Goal: Transaction & Acquisition: Purchase product/service

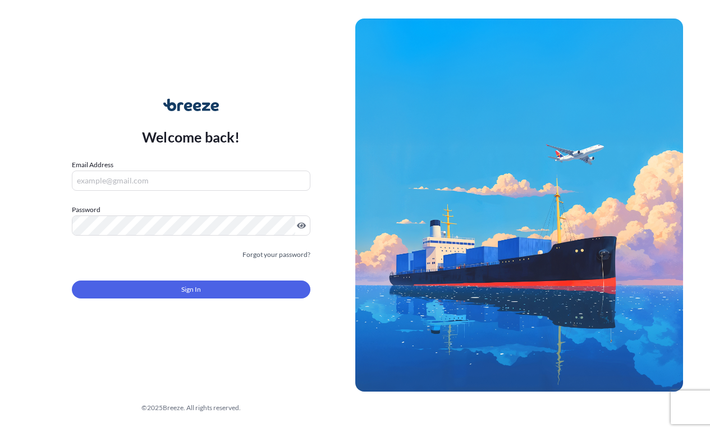
drag, startPoint x: 0, startPoint y: 0, endPoint x: 182, endPoint y: 177, distance: 253.9
click at [182, 177] on input "Email Address" at bounding box center [191, 181] width 238 height 20
type input "[EMAIL_ADDRESS][DOMAIN_NAME]"
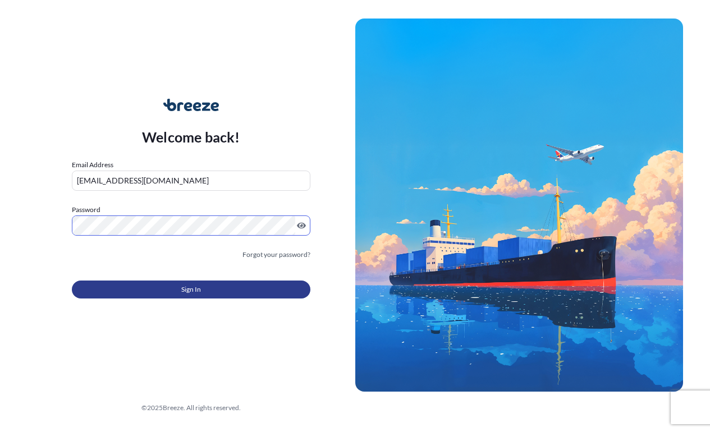
click at [162, 298] on button "Sign In" at bounding box center [191, 289] width 238 height 18
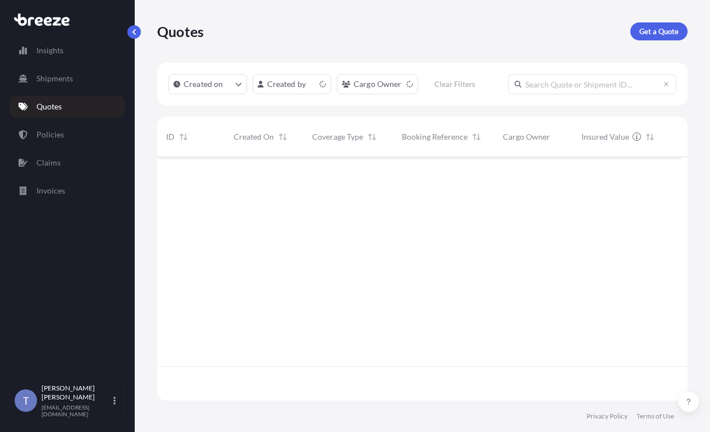
scroll to position [202, 516]
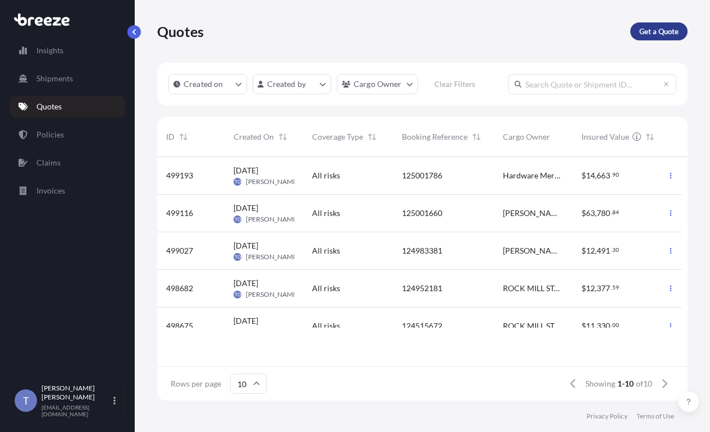
click at [634, 31] on link "Get a Quote" at bounding box center [658, 31] width 57 height 18
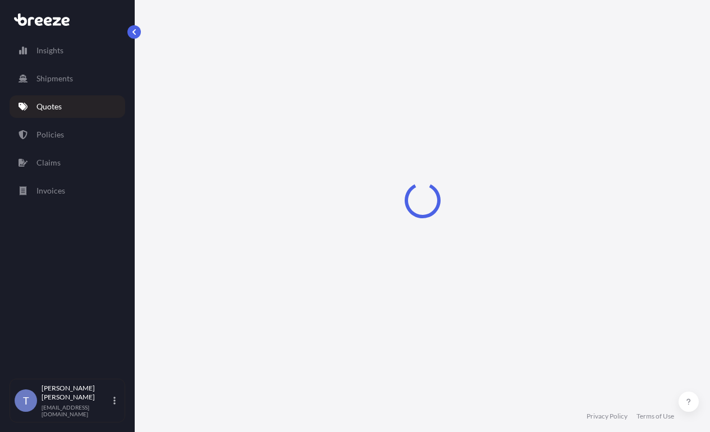
select select "Sea"
select select "1"
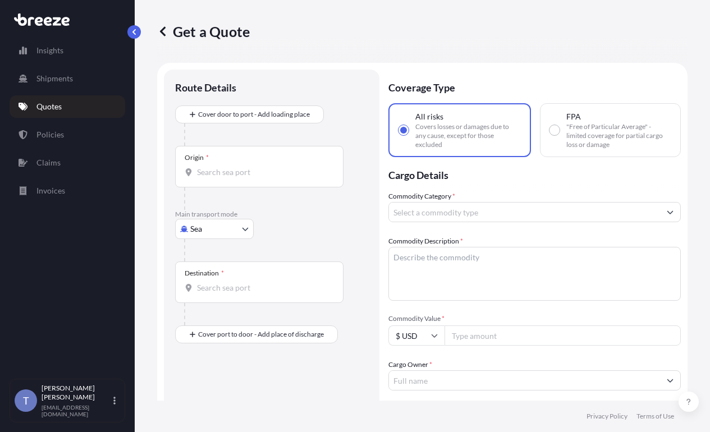
scroll to position [20, 0]
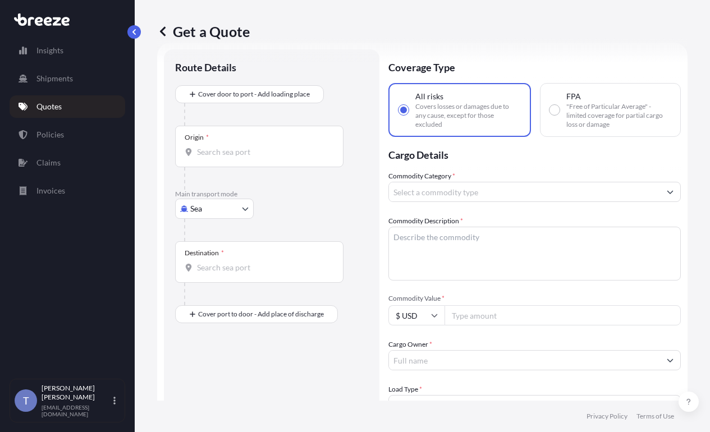
click at [219, 234] on body "Insights Shipments Quotes Policies Claims Invoices T [PERSON_NAME] [EMAIL_ADDRE…" at bounding box center [355, 258] width 710 height 516
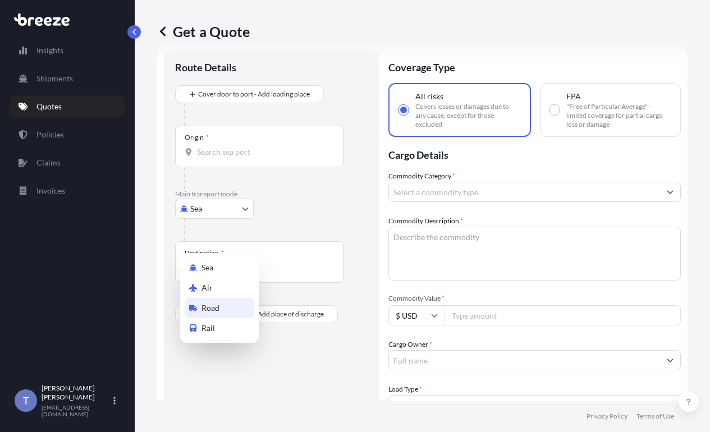
click at [234, 316] on div "Road" at bounding box center [220, 308] width 70 height 20
select select "Road"
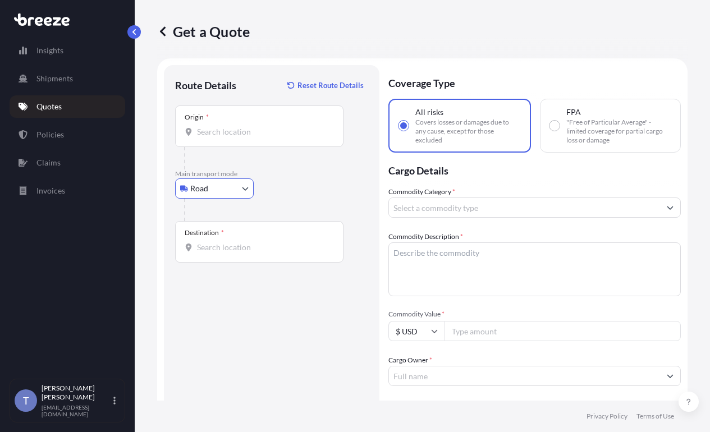
scroll to position [0, 0]
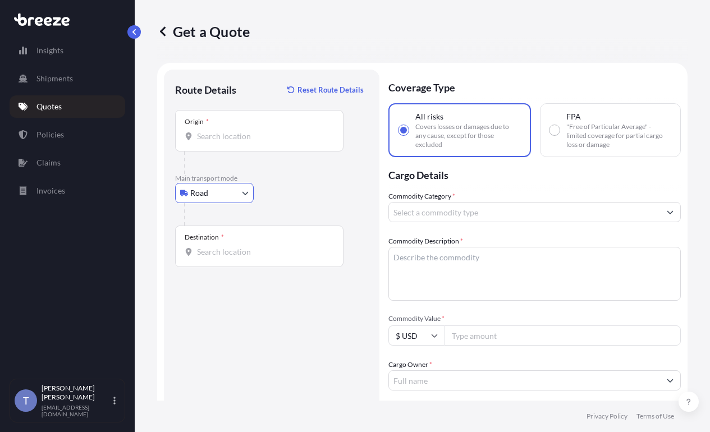
click at [269, 142] on input "Origin *" at bounding box center [263, 136] width 132 height 11
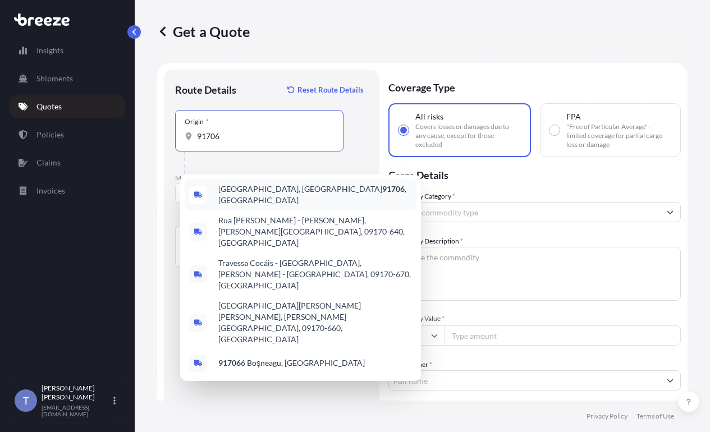
click at [303, 148] on body "0 options available. 5 options available. Insights Shipments Quotes Policies Cl…" at bounding box center [355, 258] width 710 height 516
click at [302, 142] on input "91706" at bounding box center [263, 136] width 132 height 11
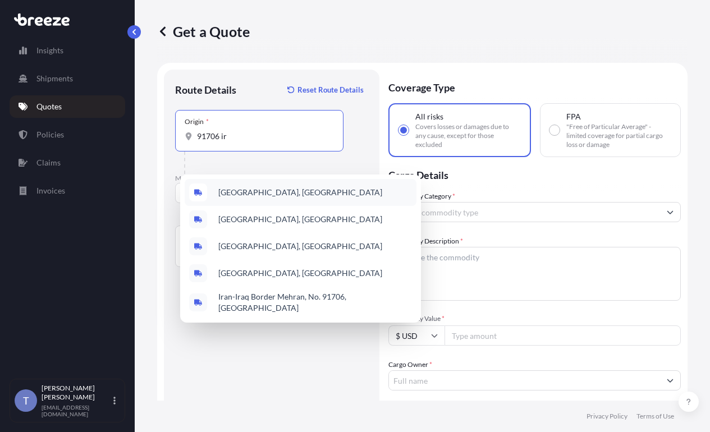
click at [281, 196] on span "[GEOGRAPHIC_DATA], [GEOGRAPHIC_DATA]" at bounding box center [300, 192] width 164 height 11
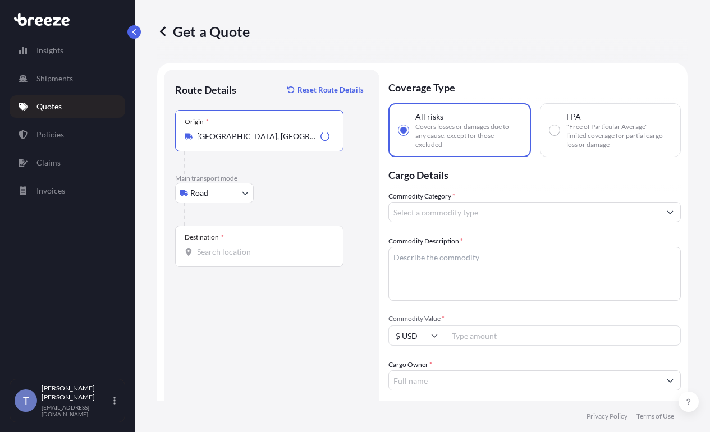
type input "[GEOGRAPHIC_DATA], [GEOGRAPHIC_DATA]"
click at [250, 257] on input "Destination *" at bounding box center [263, 251] width 132 height 11
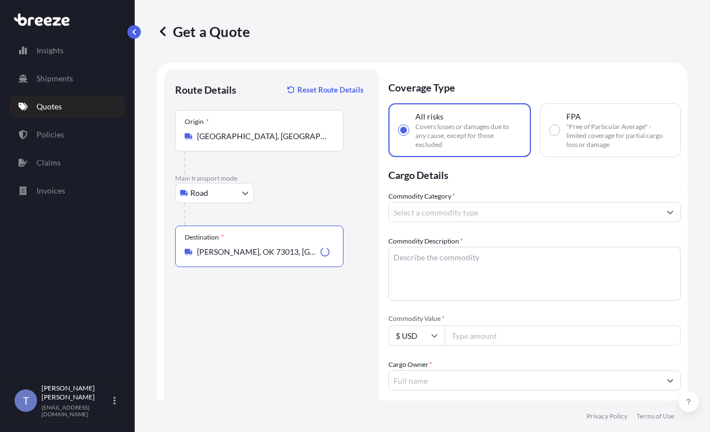
type input "[PERSON_NAME], OK 73013, [GEOGRAPHIC_DATA]"
click at [523, 222] on input "Commodity Category *" at bounding box center [524, 212] width 271 height 20
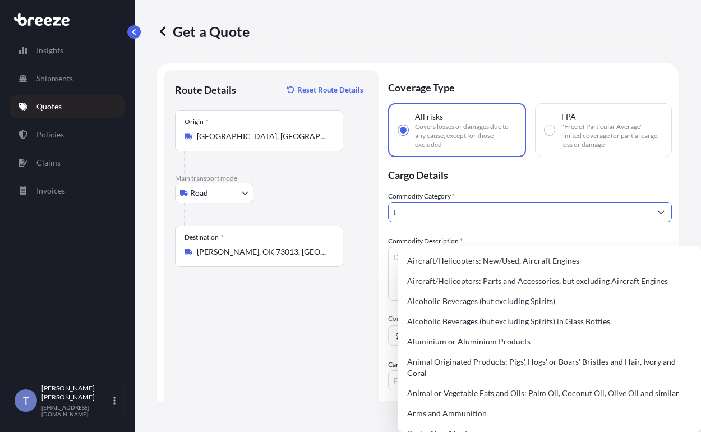
type input "t"
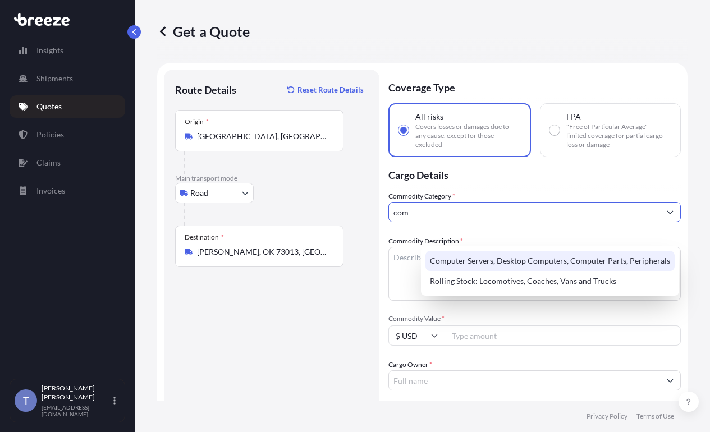
click at [500, 256] on div "Computer Servers, Desktop Computers, Computer Parts, Peripherals" at bounding box center [549, 261] width 249 height 20
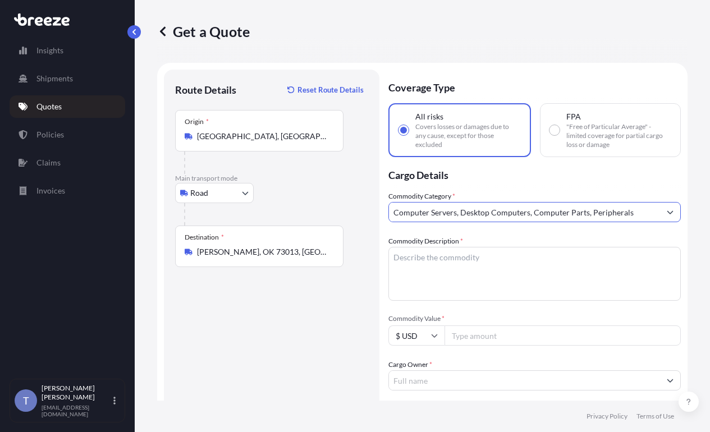
type input "Computer Servers, Desktop Computers, Computer Parts, Peripherals"
click at [575, 346] on input "Commodity Value *" at bounding box center [562, 335] width 236 height 20
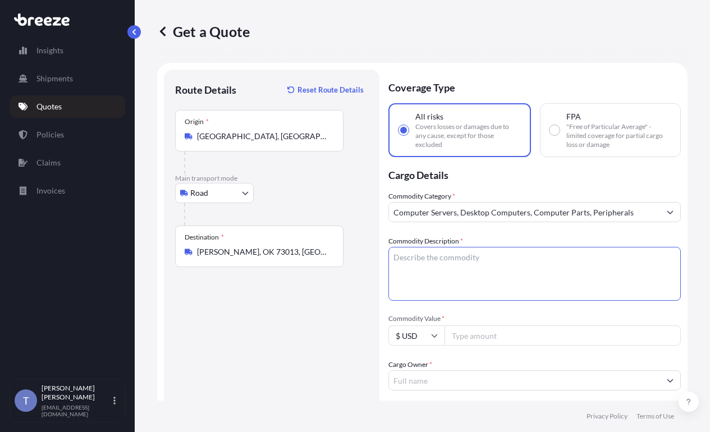
click at [456, 275] on textarea "Commodity Description *" at bounding box center [534, 274] width 292 height 54
click at [501, 346] on input "Commodity Value *" at bounding box center [562, 335] width 236 height 20
paste input "61809"
type input "61809"
click at [552, 298] on textarea "Commodity Description *" at bounding box center [534, 274] width 292 height 54
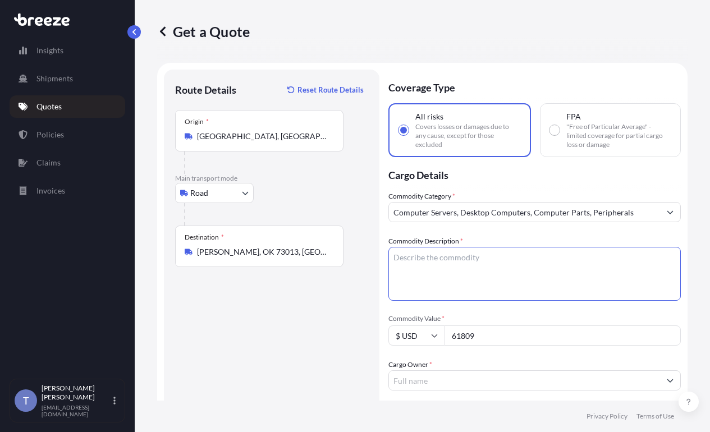
paste textarea "Extended Laptop Monitor"
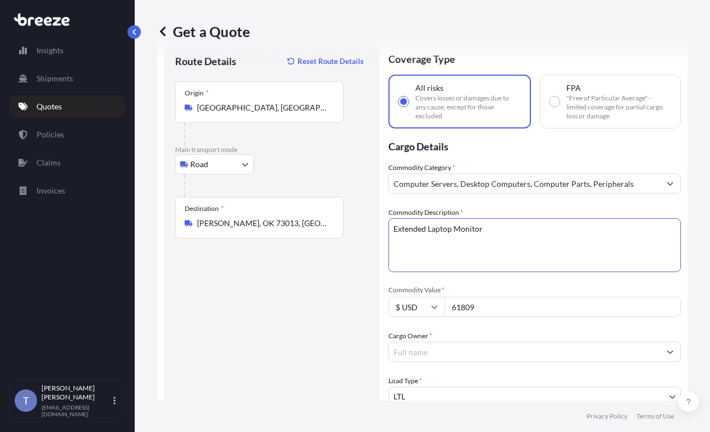
scroll to position [56, 0]
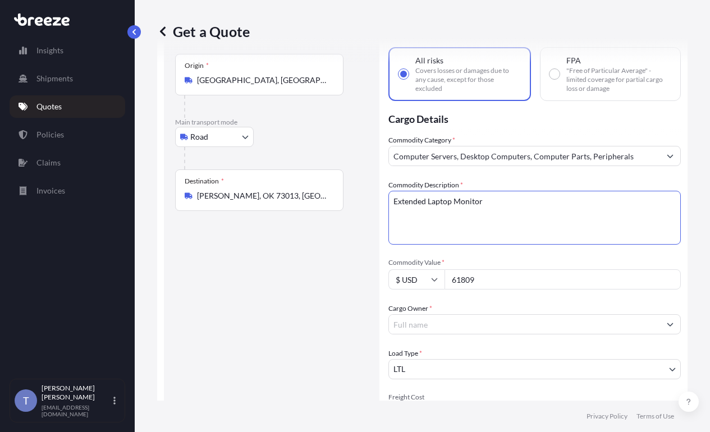
type textarea "Extended Laptop Monitor"
click at [492, 334] on input "Cargo Owner *" at bounding box center [524, 324] width 271 height 20
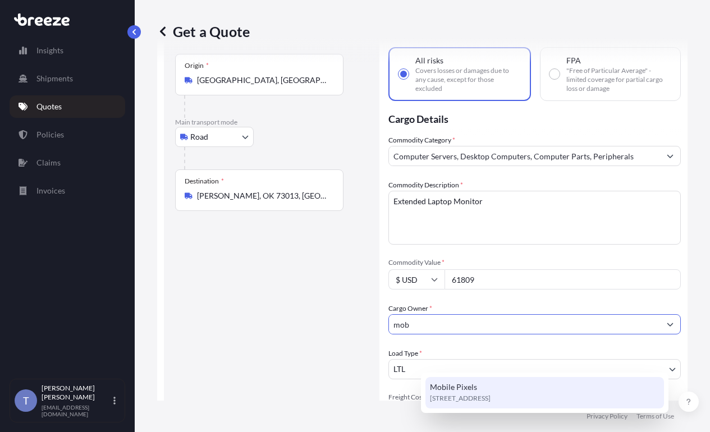
click at [490, 395] on span "[STREET_ADDRESS]" at bounding box center [460, 398] width 61 height 11
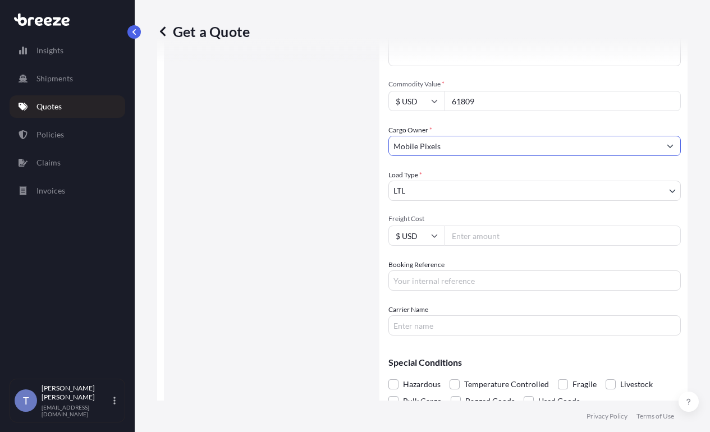
scroll to position [334, 0]
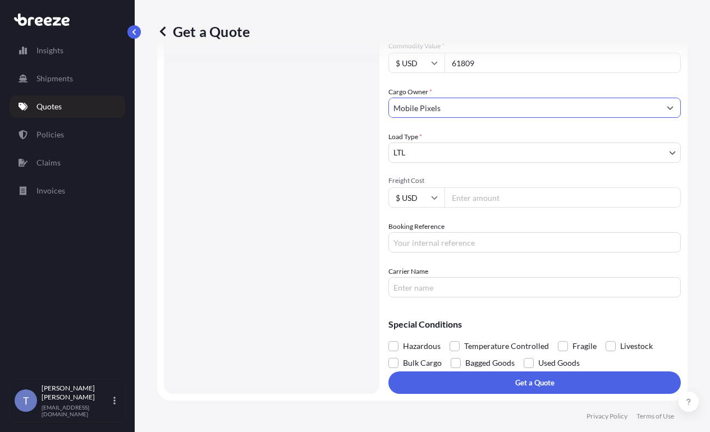
type input "Mobile Pixels"
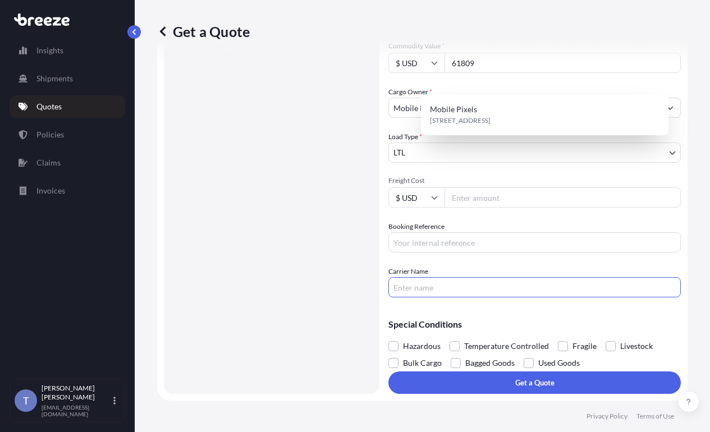
click at [488, 277] on input "Carrier Name" at bounding box center [534, 287] width 292 height 20
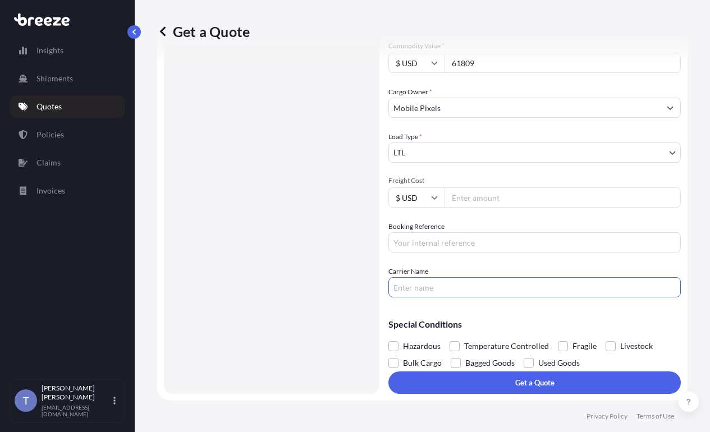
type input "B"
type input "ABF"
click at [568, 341] on span at bounding box center [563, 346] width 10 height 10
click at [558, 338] on input "Fragile" at bounding box center [558, 338] width 0 height 0
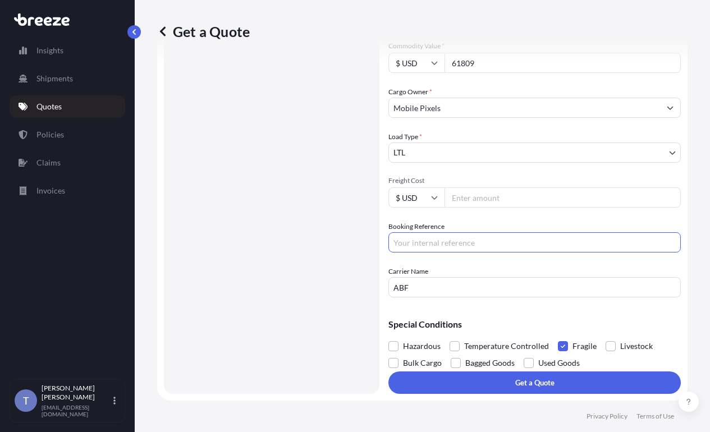
click at [523, 232] on input "Booking Reference" at bounding box center [534, 242] width 292 height 20
type input "125031714"
click at [508, 187] on input "Freight Cost" at bounding box center [562, 197] width 236 height 20
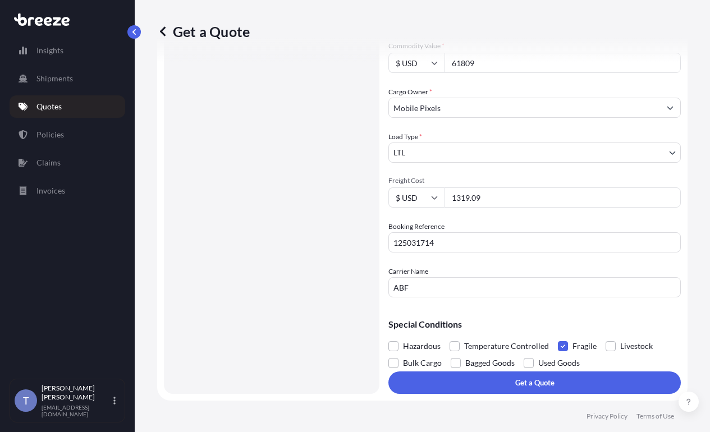
scroll to position [278, 0]
type input "1319.09"
click at [114, 286] on div "Insights Shipments Quotes Policies Claims Invoices" at bounding box center [68, 203] width 116 height 349
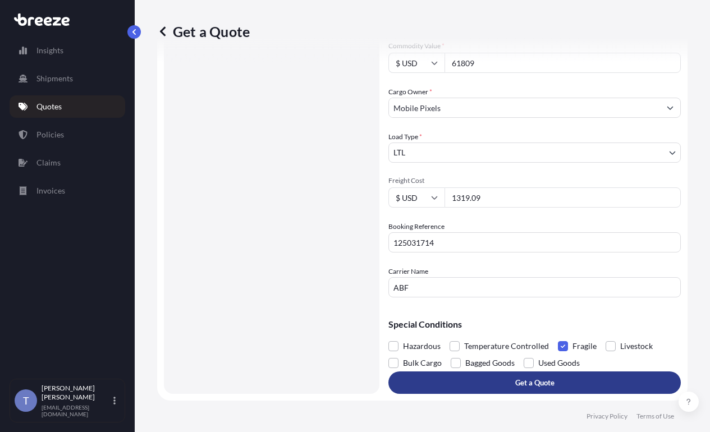
click at [554, 377] on p "Get a Quote" at bounding box center [534, 382] width 39 height 11
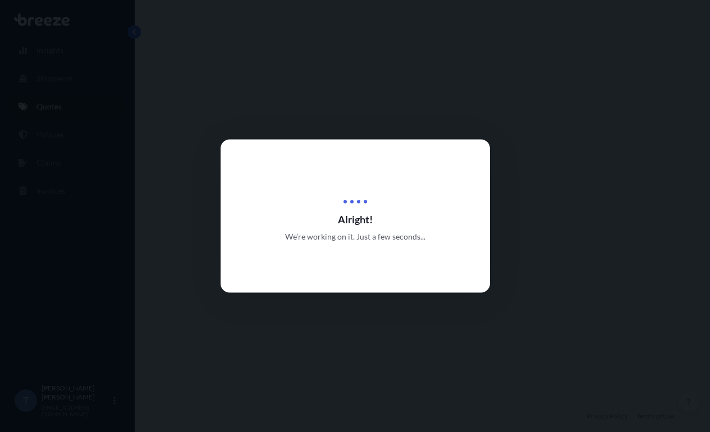
select select "Road"
select select "1"
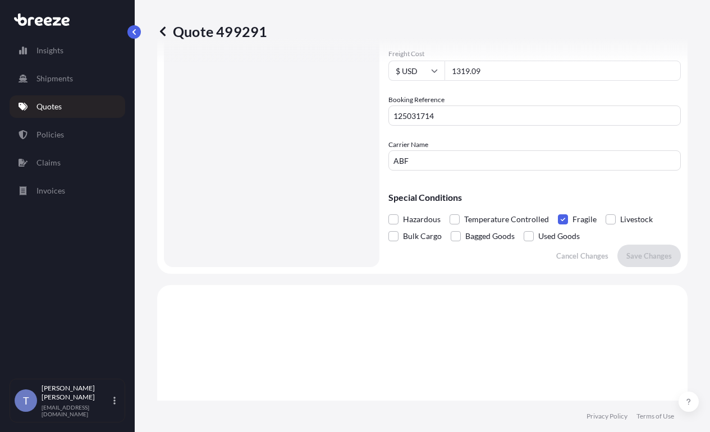
scroll to position [231, 0]
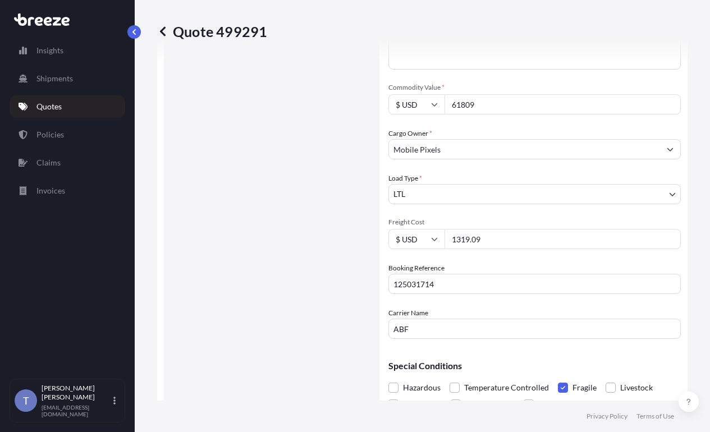
drag, startPoint x: 596, startPoint y: 27, endPoint x: 600, endPoint y: 4, distance: 23.3
click at [597, 26] on div "Quote 499291" at bounding box center [422, 31] width 530 height 18
click at [513, 249] on input "1319.09" at bounding box center [562, 239] width 236 height 20
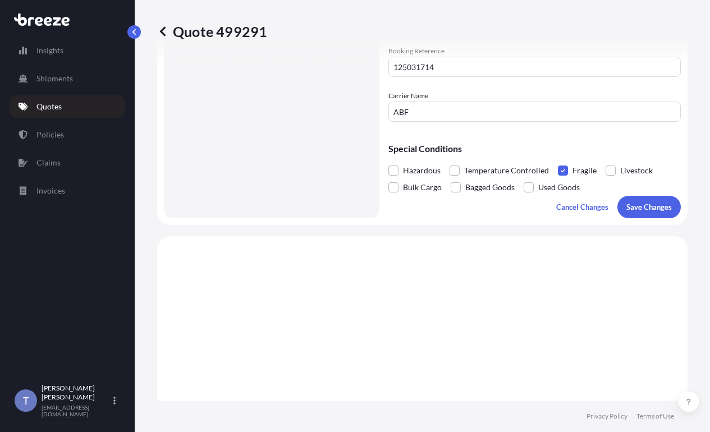
scroll to position [455, 0]
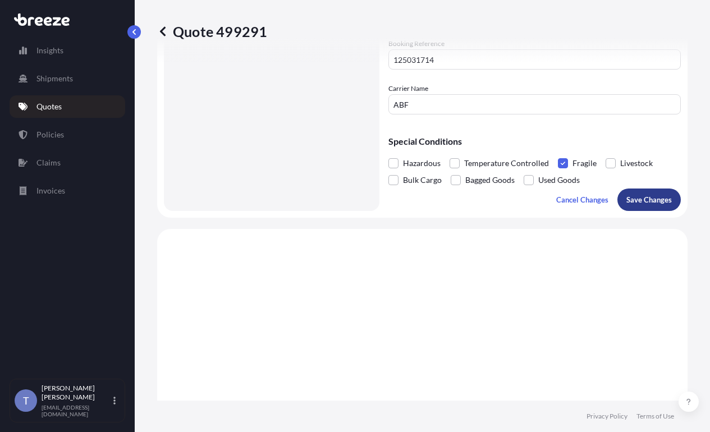
type input "1456.53"
click at [641, 211] on button "Save Changes" at bounding box center [648, 199] width 63 height 22
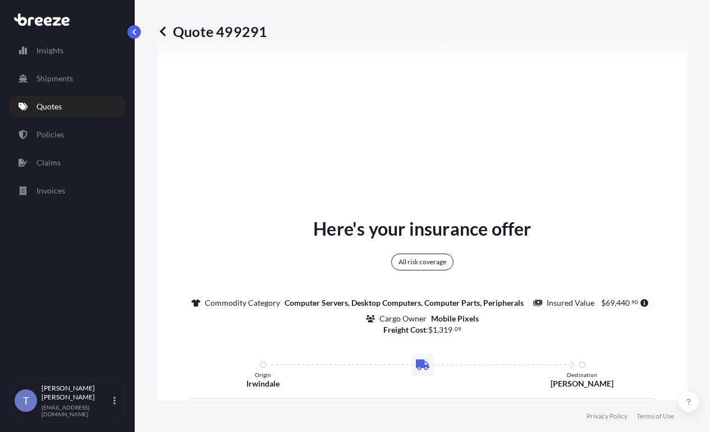
select select "Road"
select select "1"
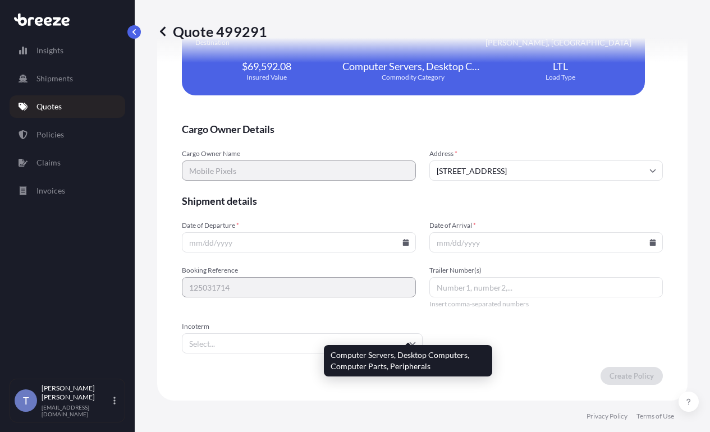
scroll to position [2691, 0]
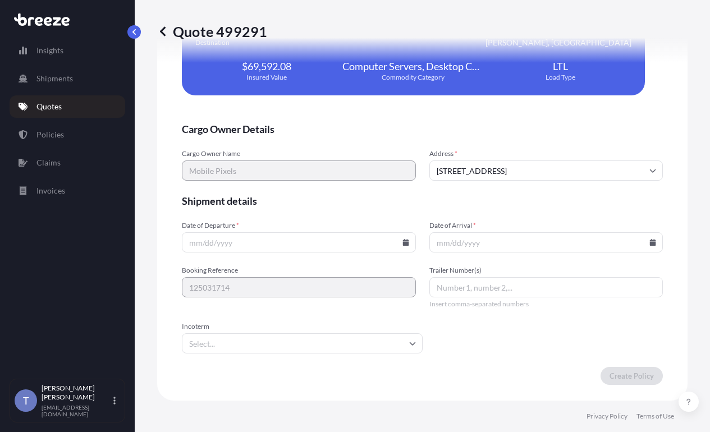
click at [384, 252] on input "Date of Departure *" at bounding box center [299, 242] width 234 height 20
click at [402, 246] on icon at bounding box center [405, 242] width 6 height 7
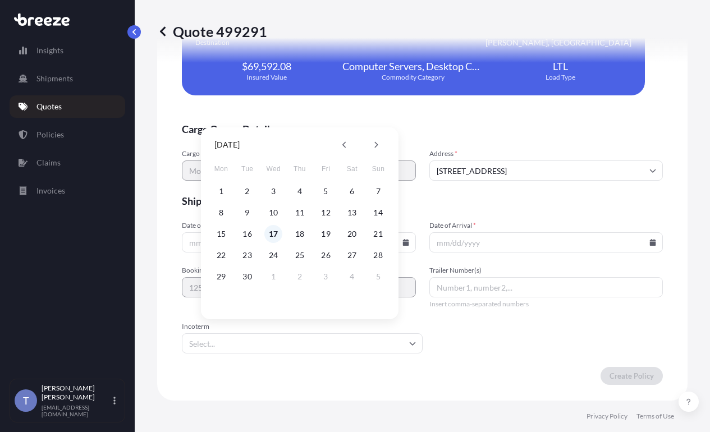
click at [269, 232] on button "17" at bounding box center [273, 234] width 18 height 18
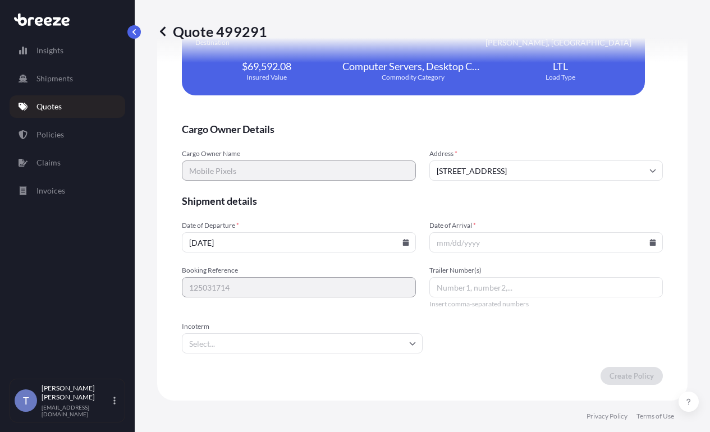
type input "[DATE]"
click at [540, 252] on input "Date of Arrival *" at bounding box center [546, 242] width 234 height 20
click at [634, 252] on input "Date of Arrival *" at bounding box center [546, 242] width 234 height 20
click at [650, 246] on icon at bounding box center [653, 242] width 6 height 7
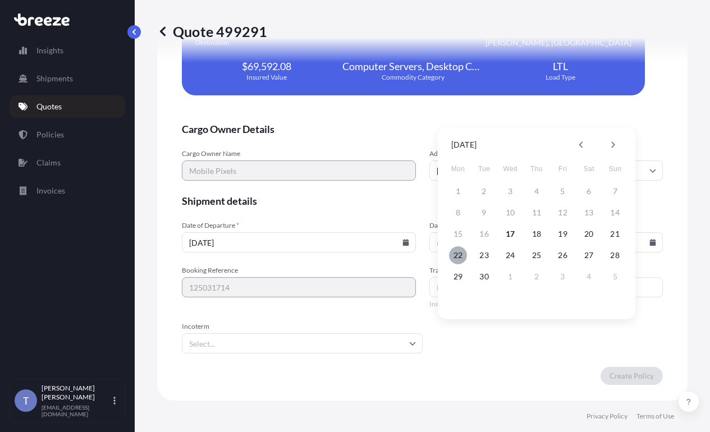
click at [459, 254] on button "22" at bounding box center [458, 255] width 18 height 18
type input "[DATE]"
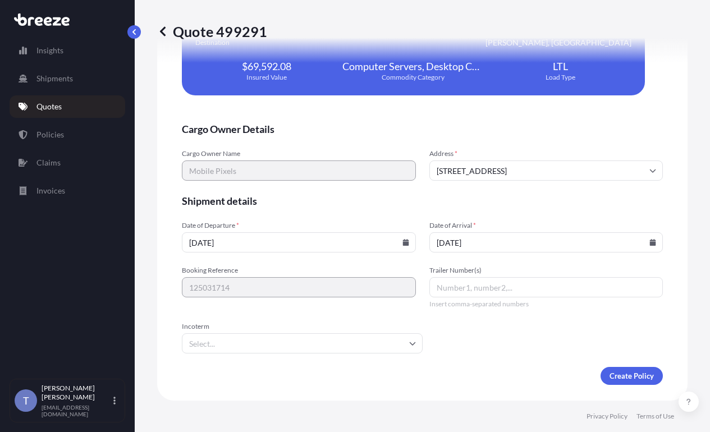
scroll to position [2791, 0]
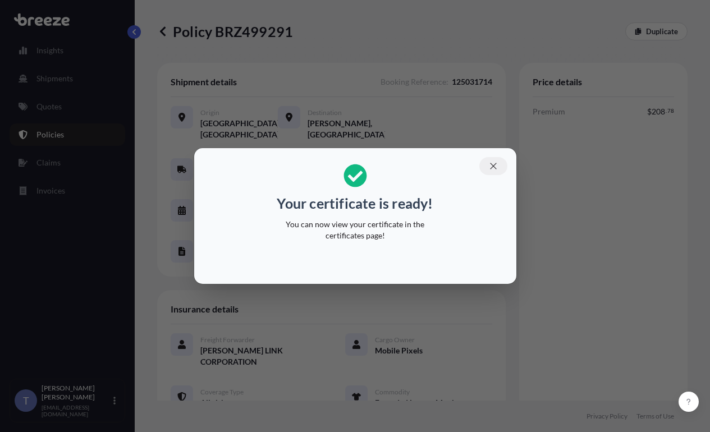
click at [498, 161] on icon "button" at bounding box center [493, 166] width 10 height 10
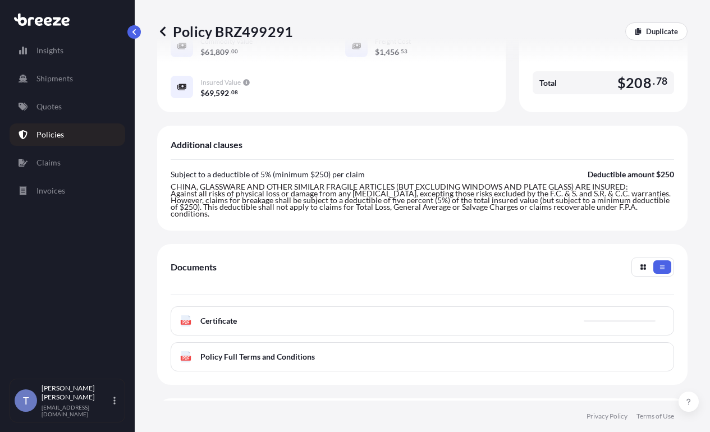
scroll to position [393, 0]
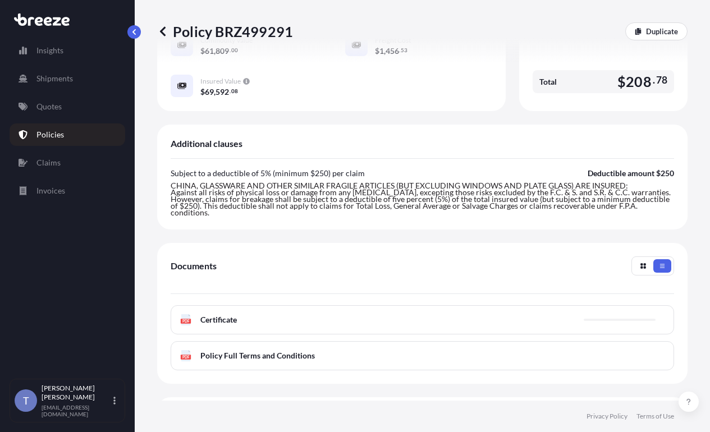
click at [343, 334] on div "PDF Certificate" at bounding box center [422, 319] width 503 height 29
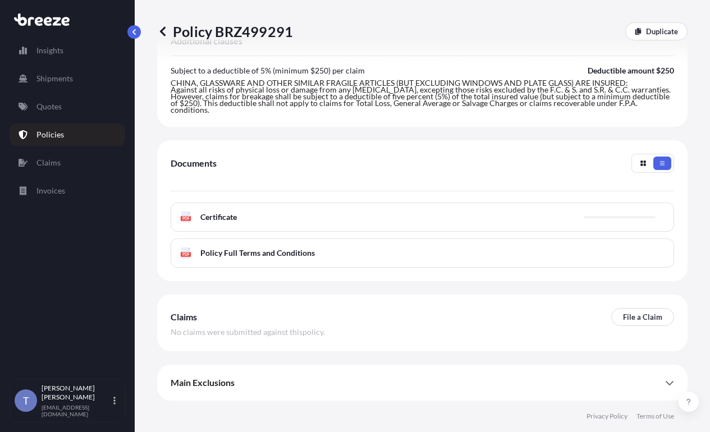
scroll to position [557, 0]
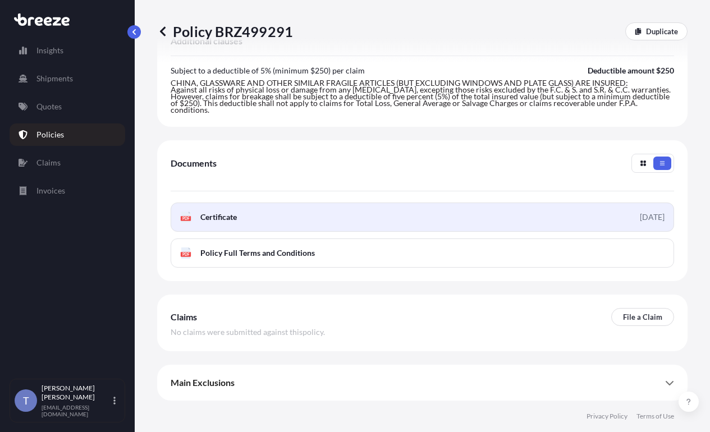
click at [306, 204] on link "PDF Certificate [DATE]" at bounding box center [422, 216] width 503 height 29
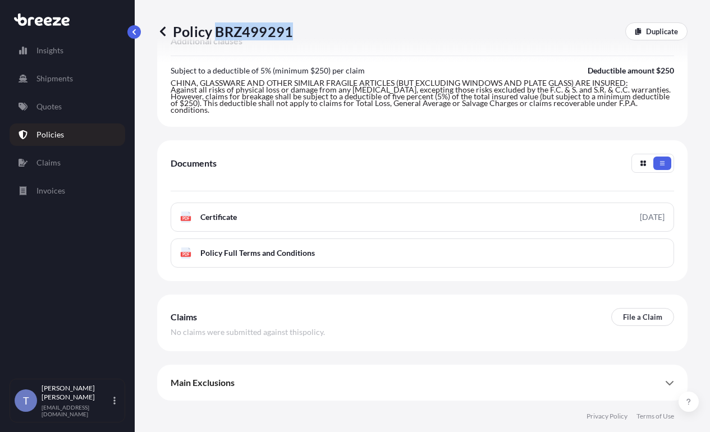
drag, startPoint x: 222, startPoint y: 35, endPoint x: 293, endPoint y: 36, distance: 71.8
click at [293, 36] on p "Policy BRZ499291" at bounding box center [225, 31] width 136 height 18
copy p "BRZ499291"
